Goal: Task Accomplishment & Management: Manage account settings

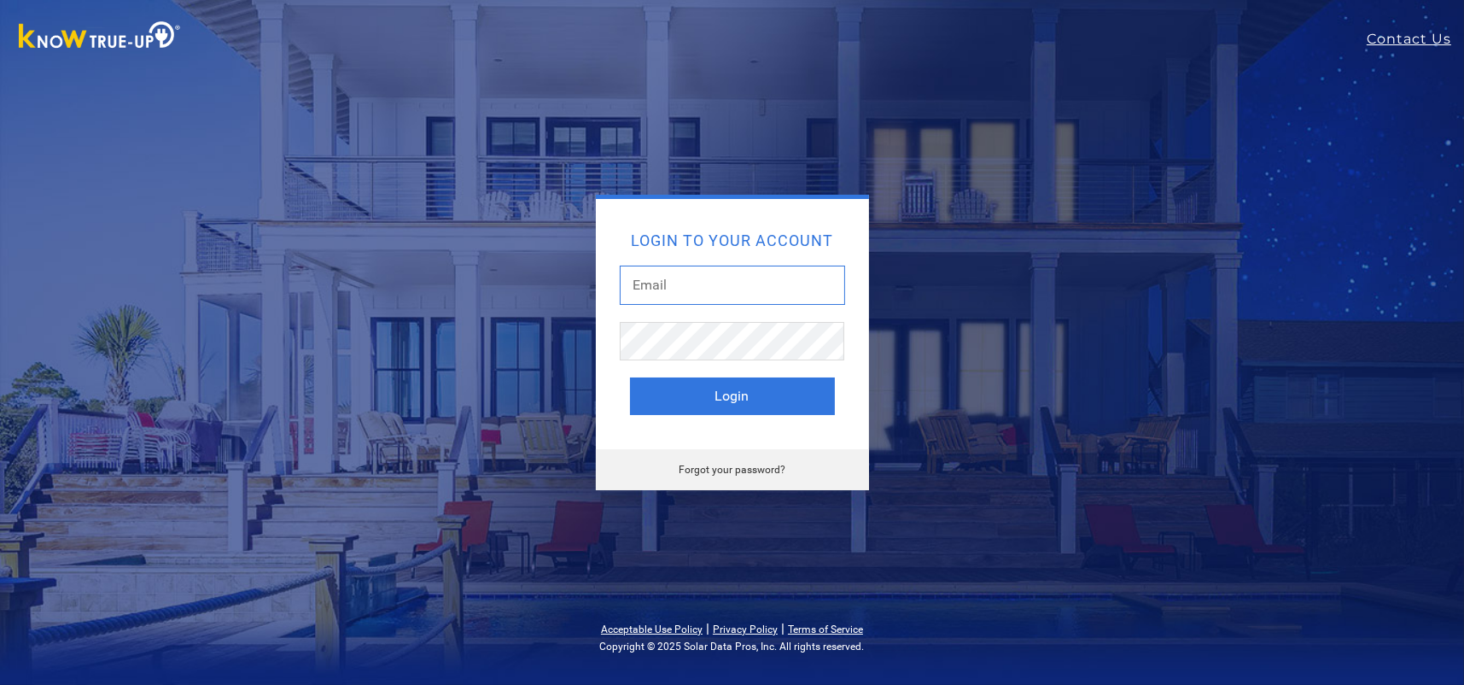
type input "[PERSON_NAME][EMAIL_ADDRESS][DOMAIN_NAME]"
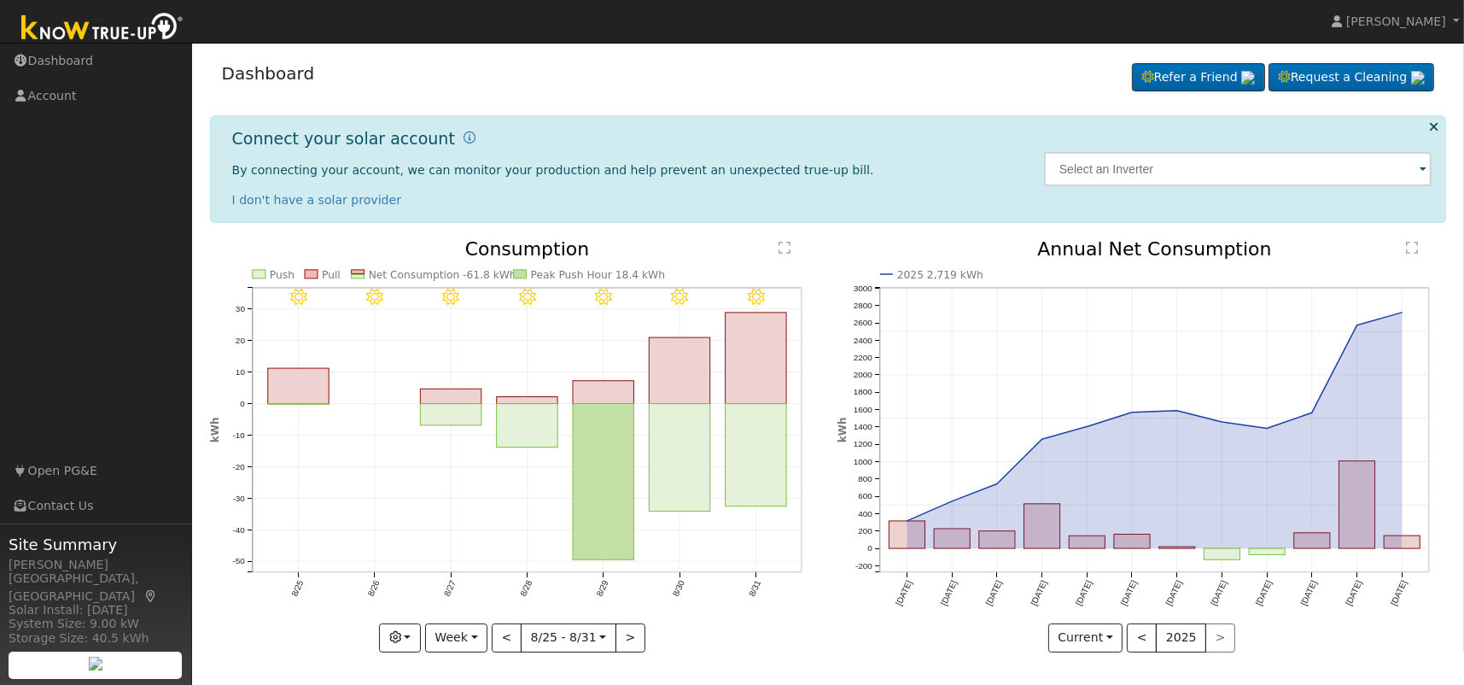
click at [1424, 168] on span at bounding box center [1423, 171] width 7 height 20
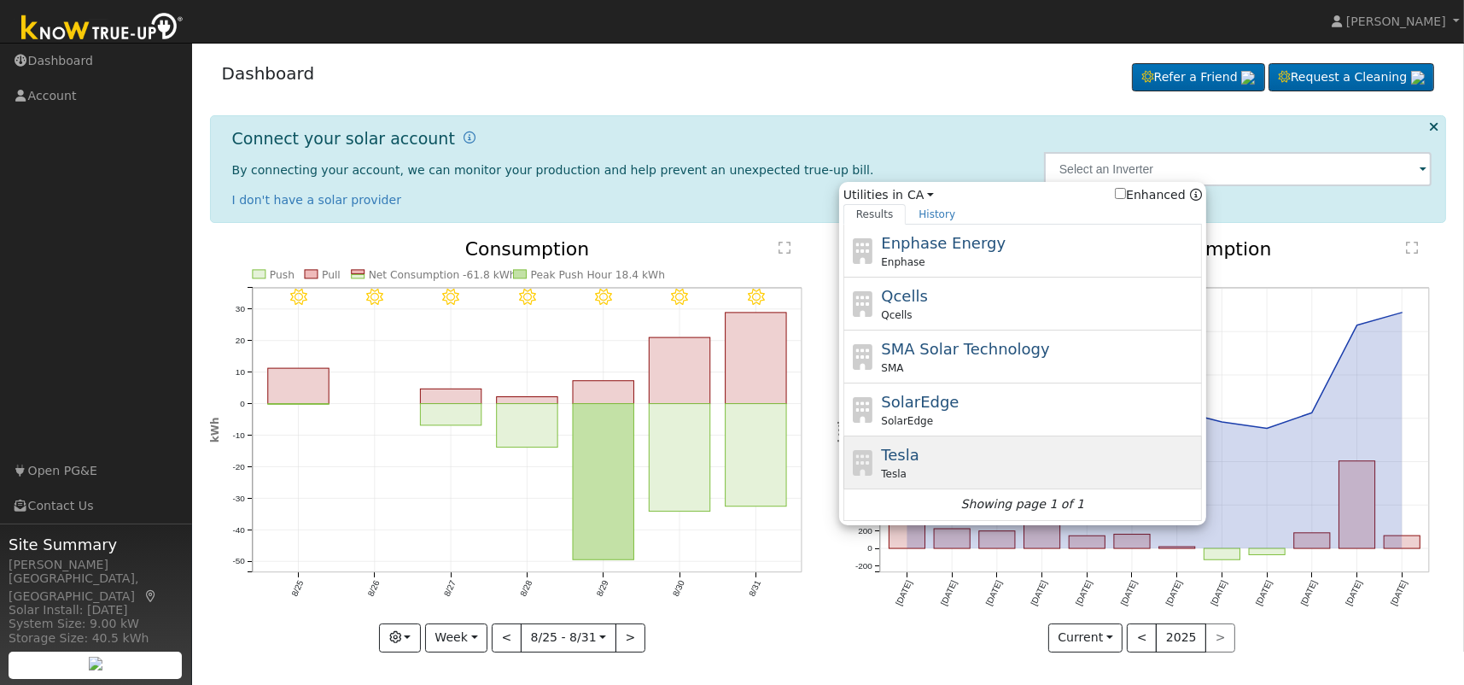
click at [894, 459] on span "Tesla" at bounding box center [900, 455] width 38 height 18
type input "Tesla"
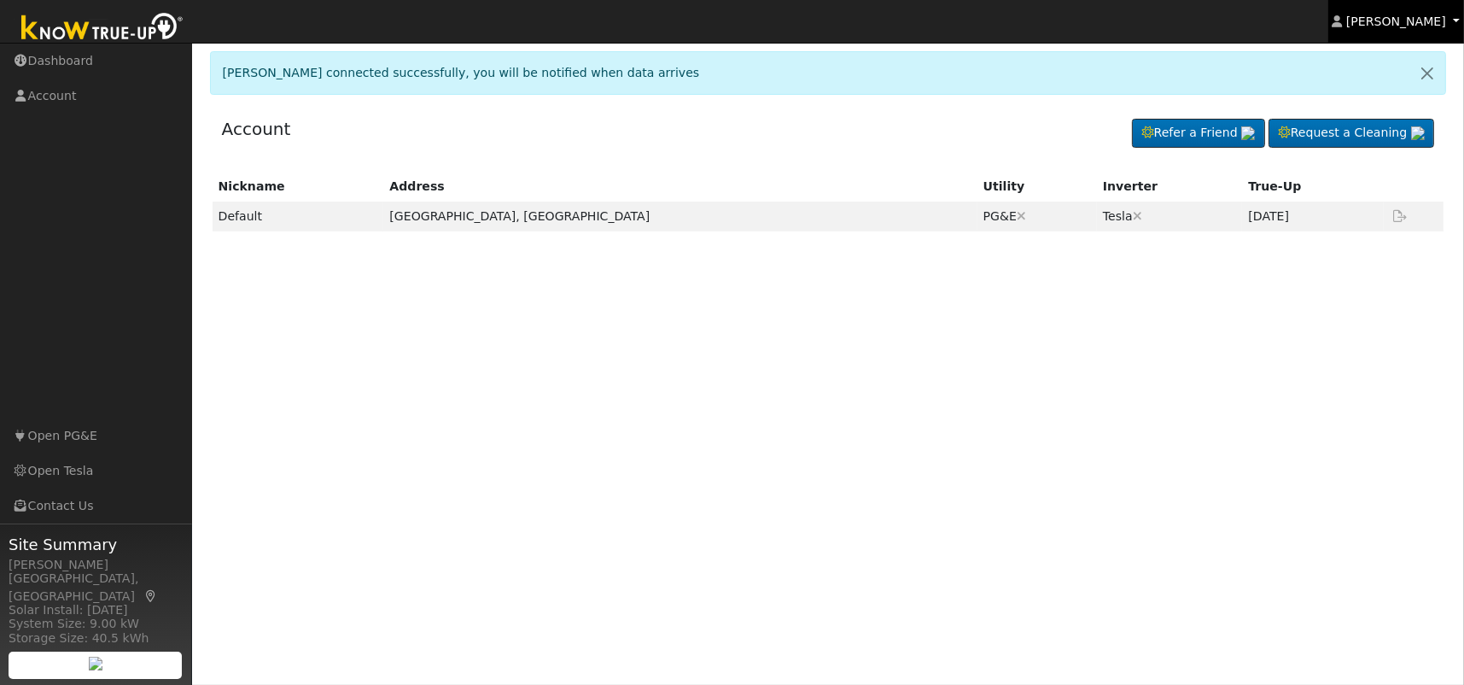
click at [1399, 17] on span "[PERSON_NAME]" at bounding box center [1396, 22] width 100 height 14
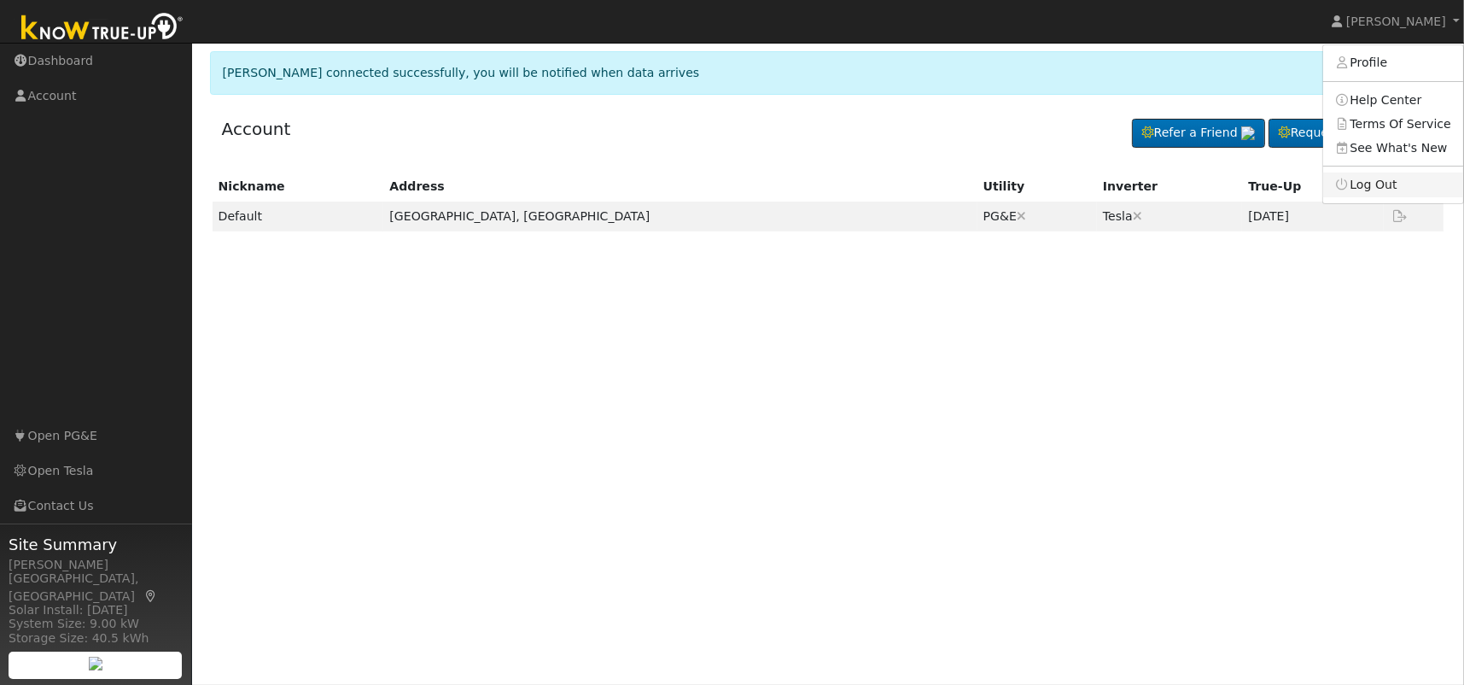
click at [1384, 185] on link "Log Out" at bounding box center [1393, 184] width 140 height 24
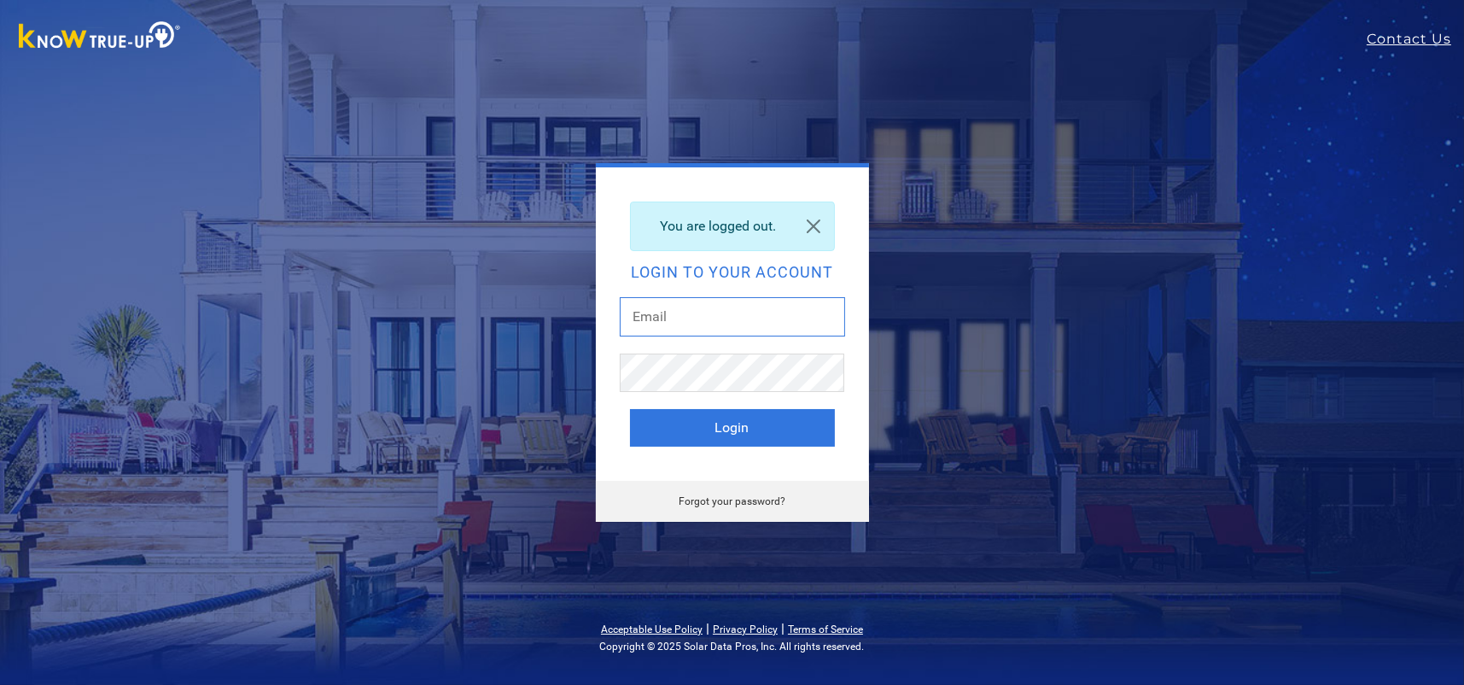
type input "[PERSON_NAME][EMAIL_ADDRESS][DOMAIN_NAME]"
click at [813, 223] on link at bounding box center [813, 226] width 41 height 48
